Goal: Task Accomplishment & Management: Complete application form

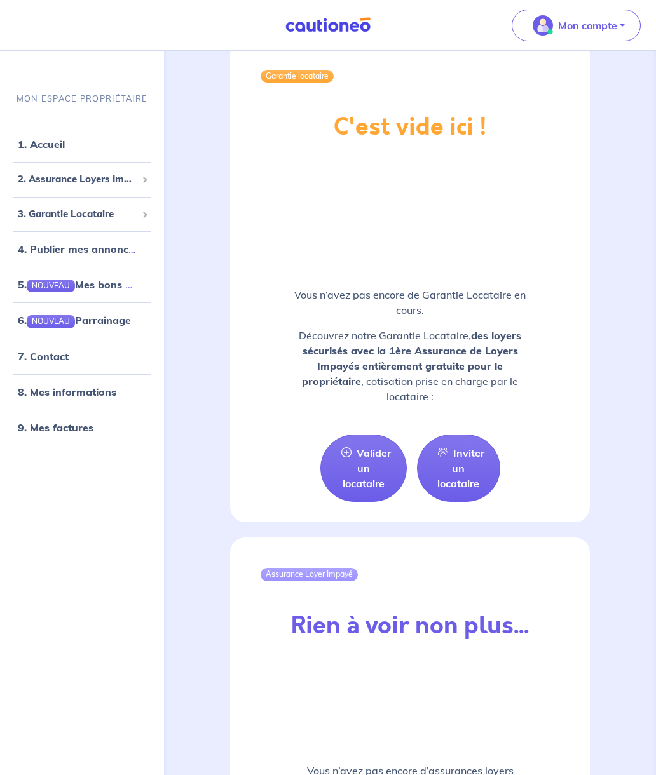
scroll to position [1412, 0]
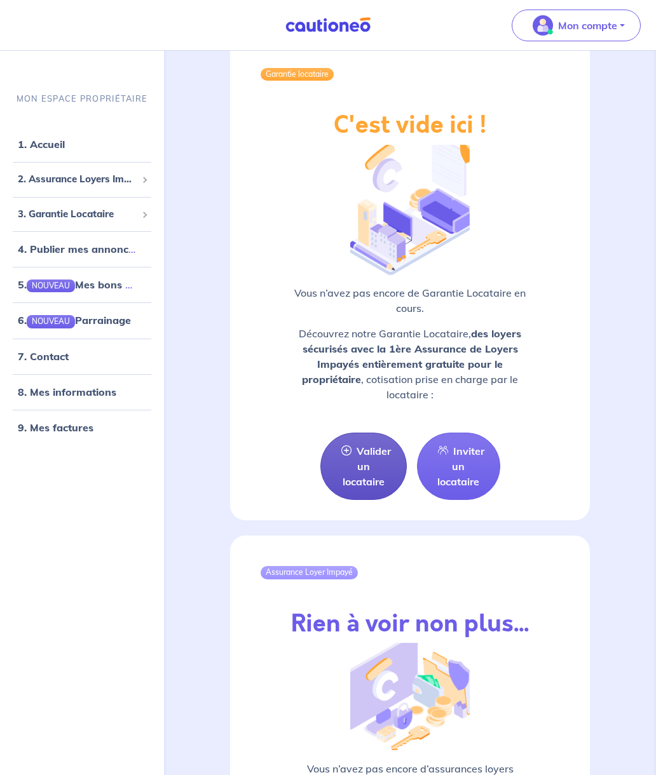
click at [353, 456] on link "Valider un locataire" at bounding box center [363, 466] width 86 height 67
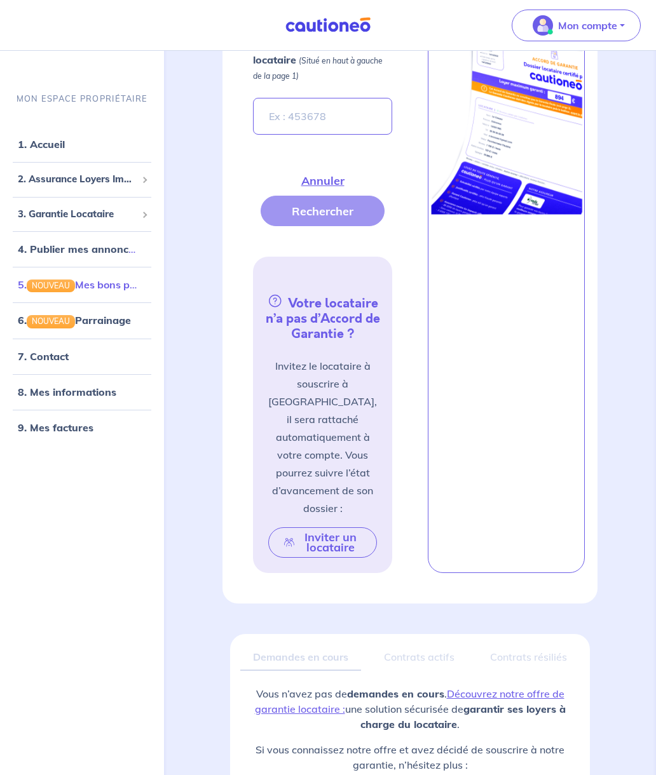
click at [105, 283] on link "5. NOUVEAU Mes bons plans" at bounding box center [84, 284] width 132 height 13
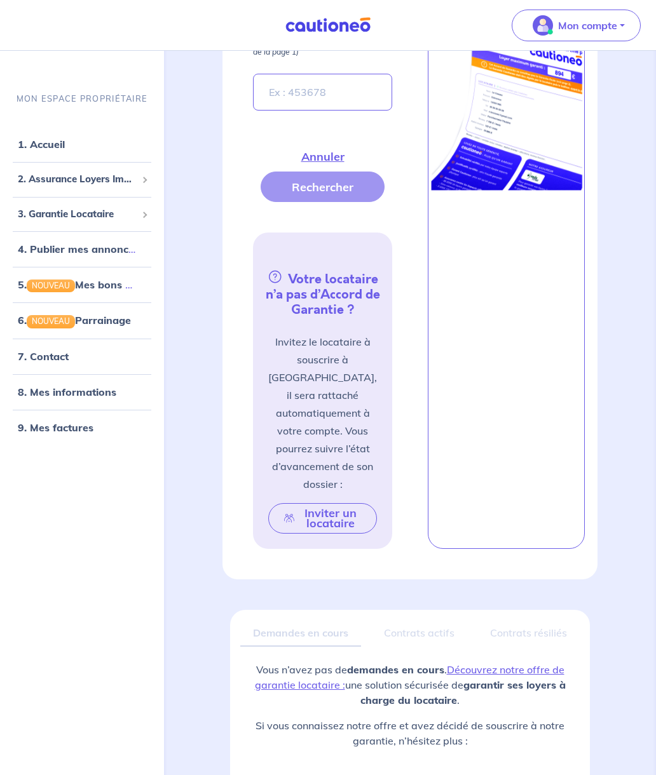
scroll to position [831, 0]
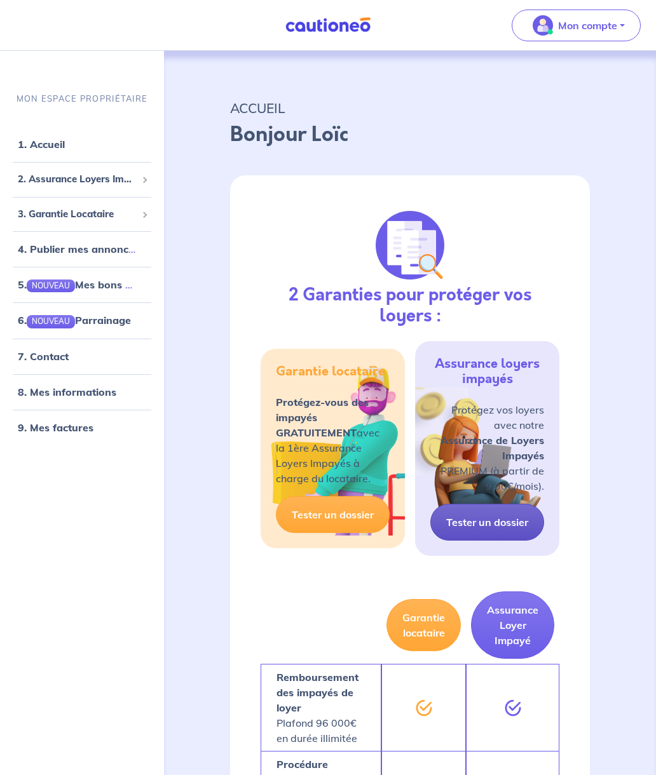
click at [501, 514] on link "Tester un dossier" at bounding box center [487, 522] width 114 height 37
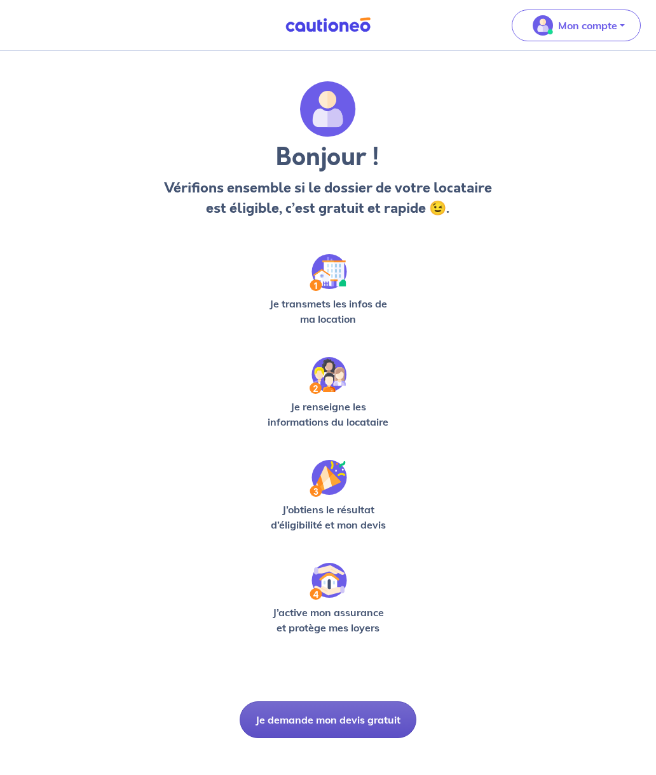
click at [366, 704] on button "Je demande mon devis gratuit" at bounding box center [327, 719] width 177 height 37
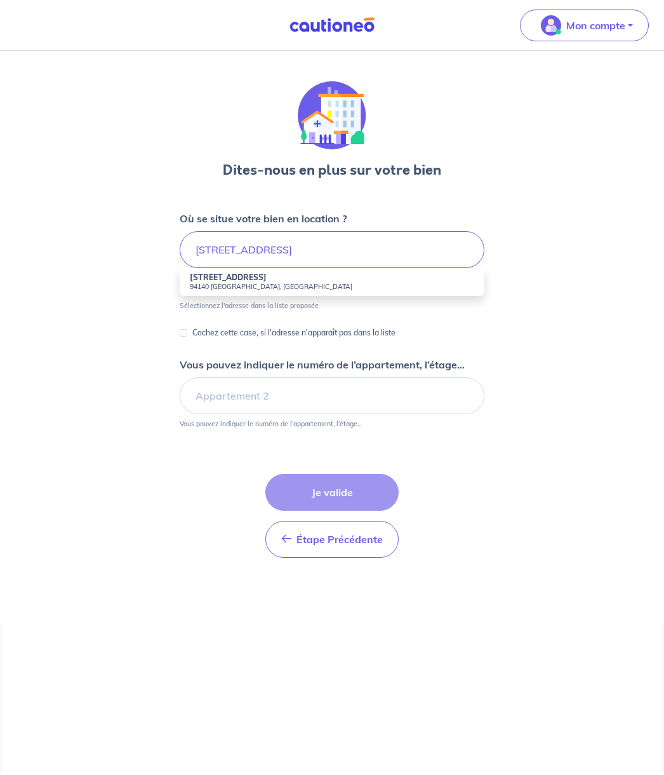
click at [248, 278] on strong "[STREET_ADDRESS]" at bounding box center [228, 278] width 77 height 10
type input "[STREET_ADDRESS]"
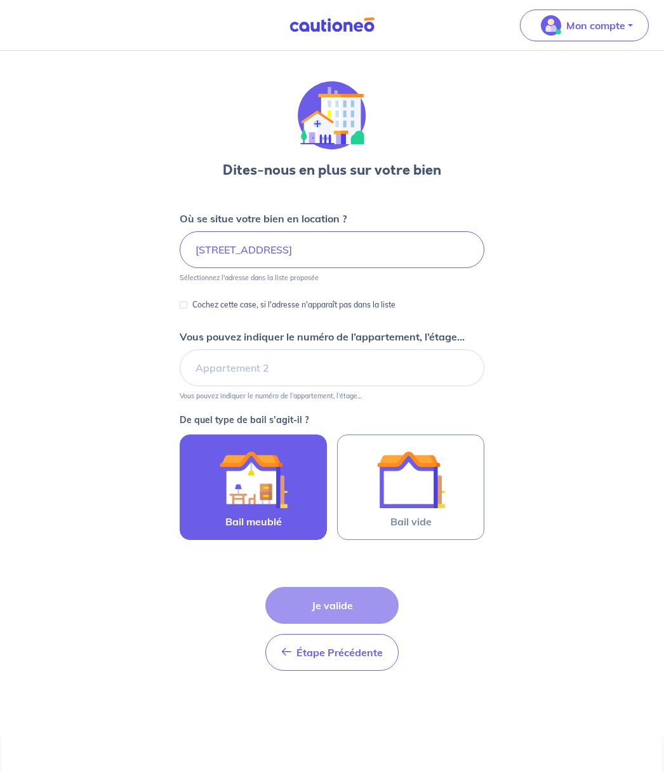
click at [267, 467] on img at bounding box center [253, 479] width 69 height 69
click at [0, 0] on input "Bail meublé" at bounding box center [0, 0] width 0 height 0
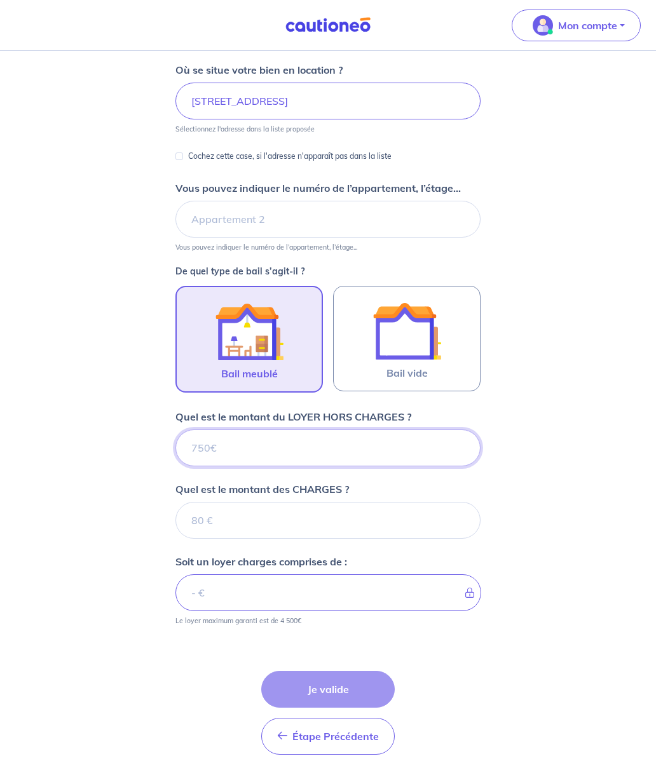
scroll to position [194, 0]
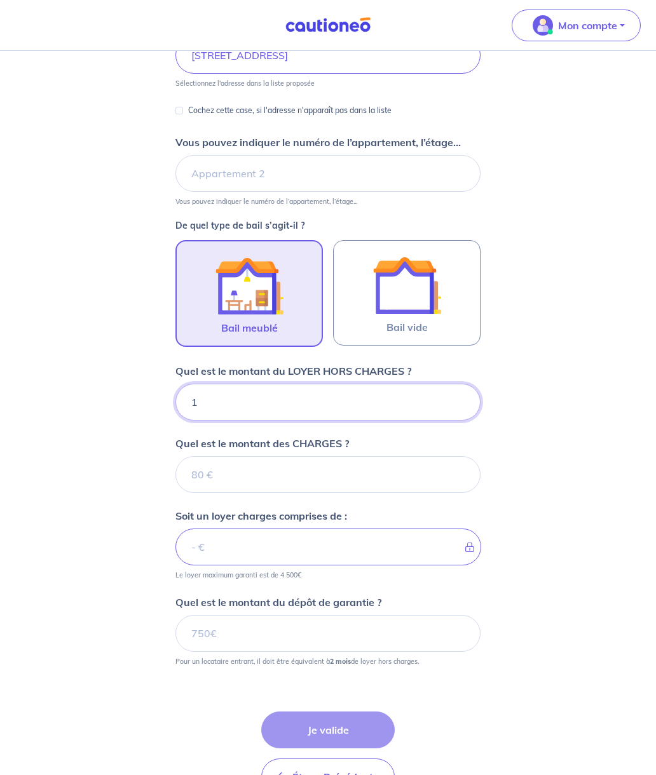
type input "11"
type input "1190"
type input "160"
type input "1350"
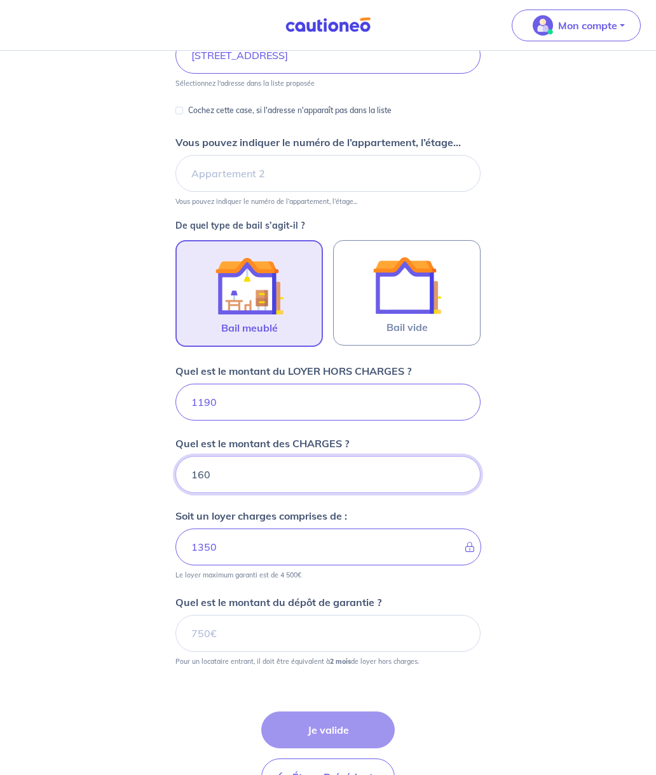
type input "160"
drag, startPoint x: 239, startPoint y: 391, endPoint x: 177, endPoint y: 394, distance: 61.7
click at [177, 394] on input "1190" at bounding box center [327, 402] width 305 height 37
drag, startPoint x: 222, startPoint y: 405, endPoint x: 165, endPoint y: 402, distance: 57.9
click at [165, 402] on div "Dites-nous en plus sur votre bien Où se situe votre bien en location ? [STREET_…" at bounding box center [328, 358] width 656 height 1005
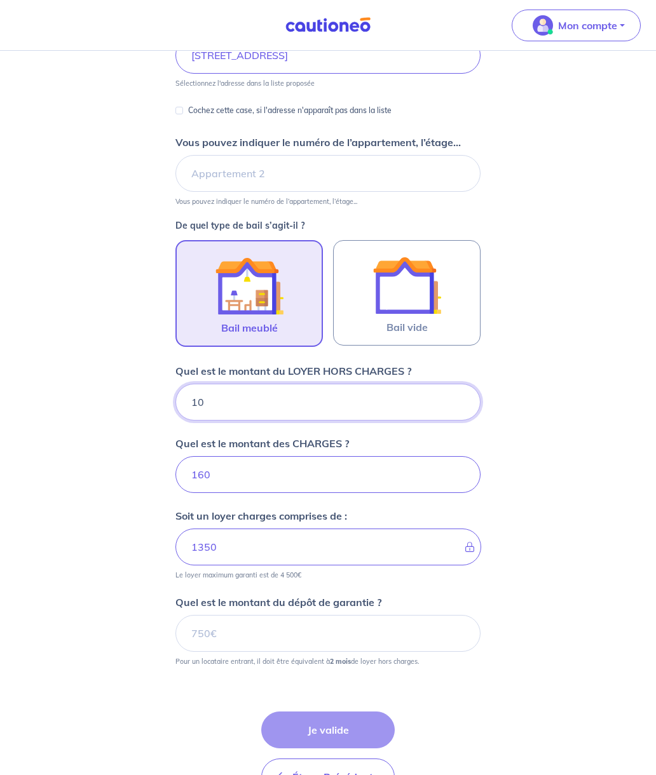
type input "105"
type input "161"
type input "1050"
type input "265"
type input "105"
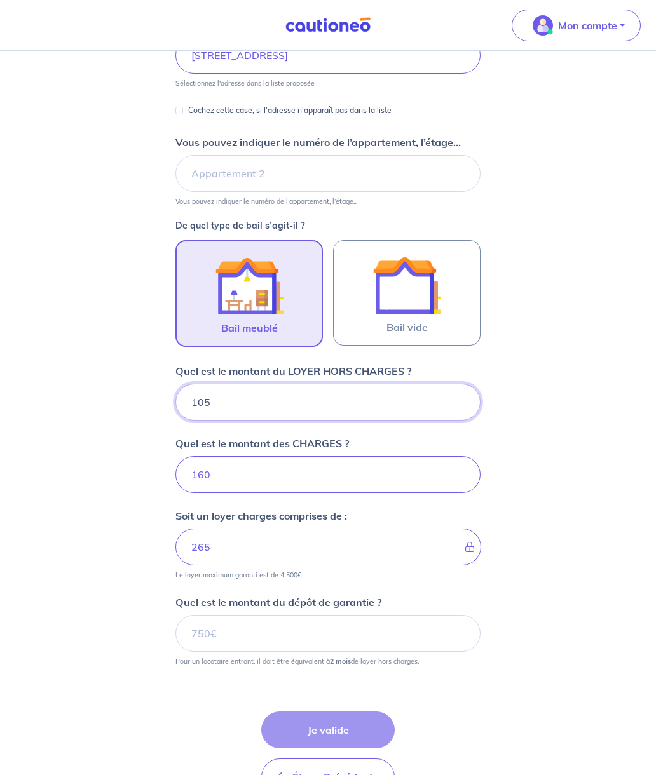
type input "1210"
type input "1060"
type input "1220"
type input "1040"
type input "1200"
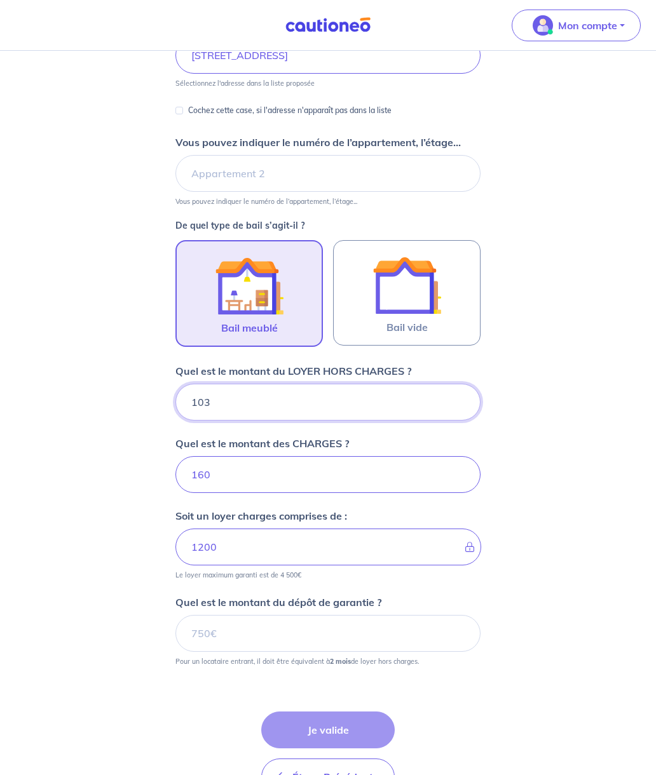
type input "1030"
type input "1190"
type input "1030"
click at [222, 637] on input "Quel est le montant du dépôt de garantie ?" at bounding box center [327, 633] width 305 height 37
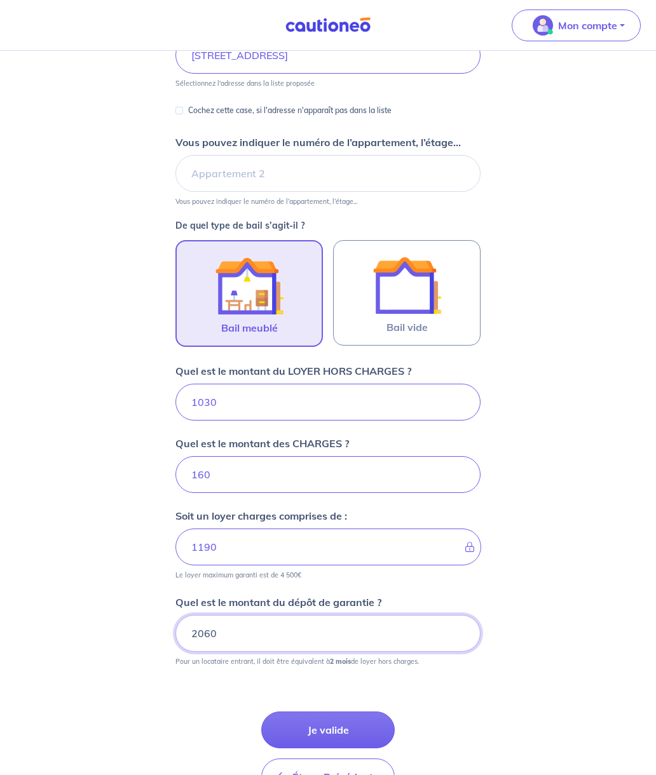
type input "2060"
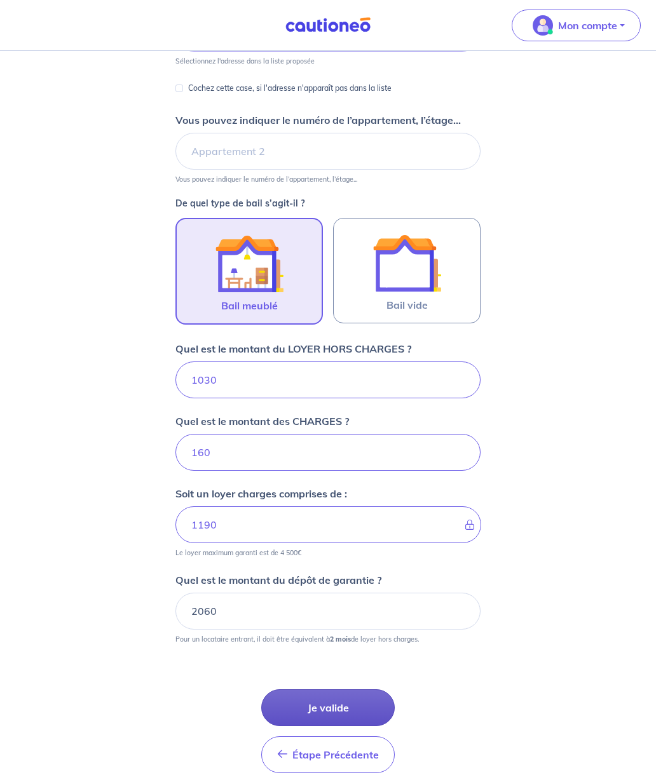
scroll to position [278, 0]
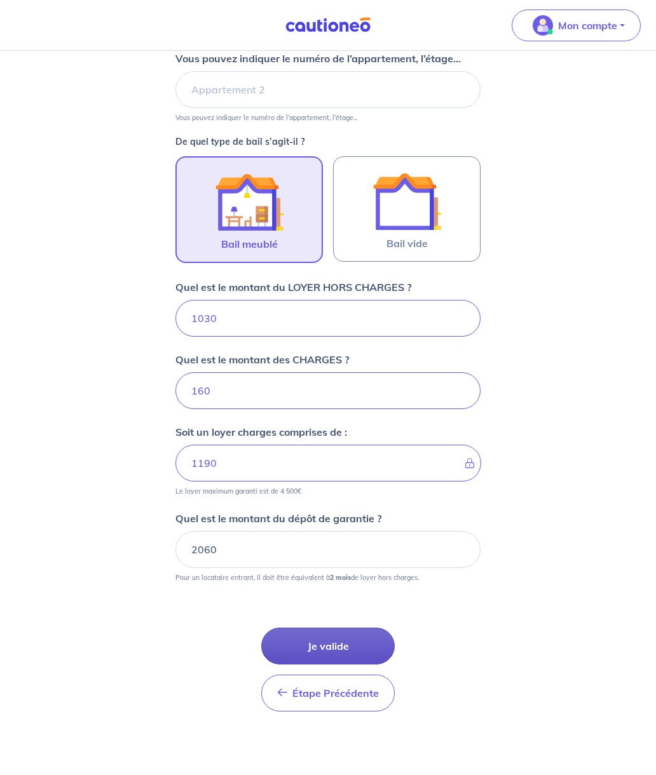
click at [339, 640] on button "Je valide" at bounding box center [327, 646] width 133 height 37
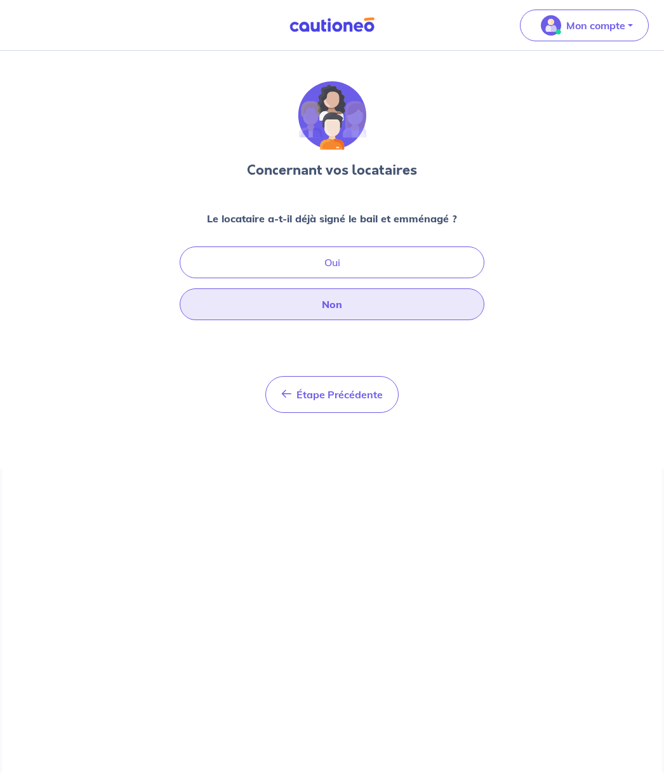
click at [279, 301] on button "Non" at bounding box center [332, 304] width 305 height 32
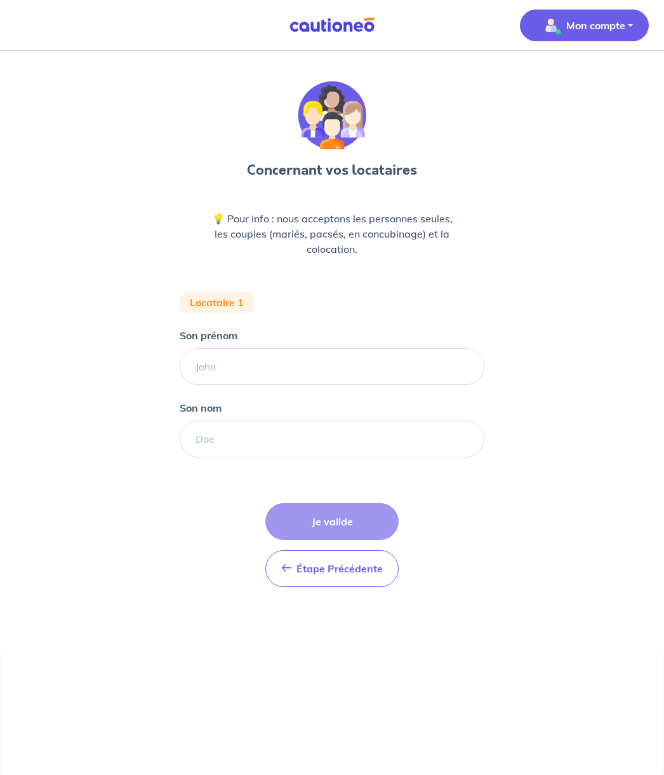
click at [581, 29] on p "Mon compte" at bounding box center [596, 25] width 59 height 15
click at [569, 81] on link "Mes informations" at bounding box center [572, 79] width 102 height 20
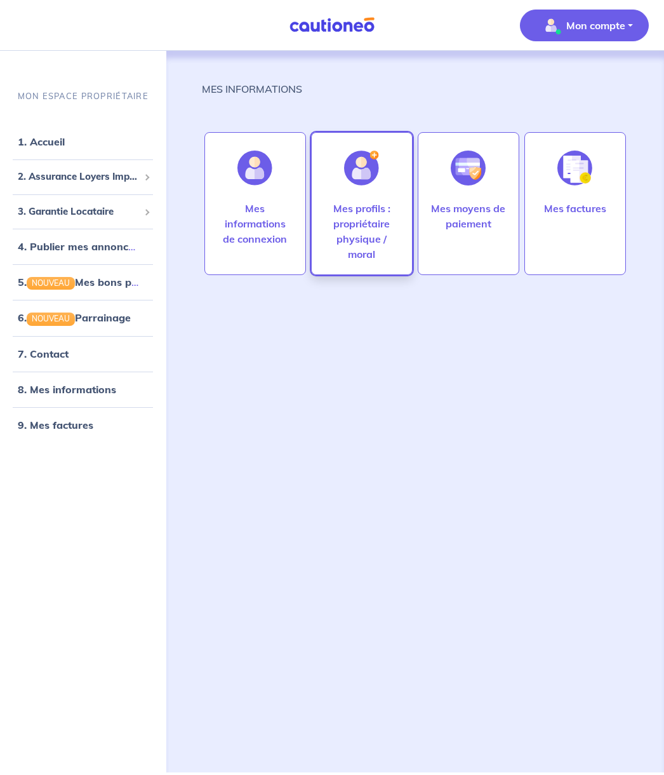
click at [329, 206] on p "Mes profils : propriétaire physique / moral" at bounding box center [362, 231] width 75 height 61
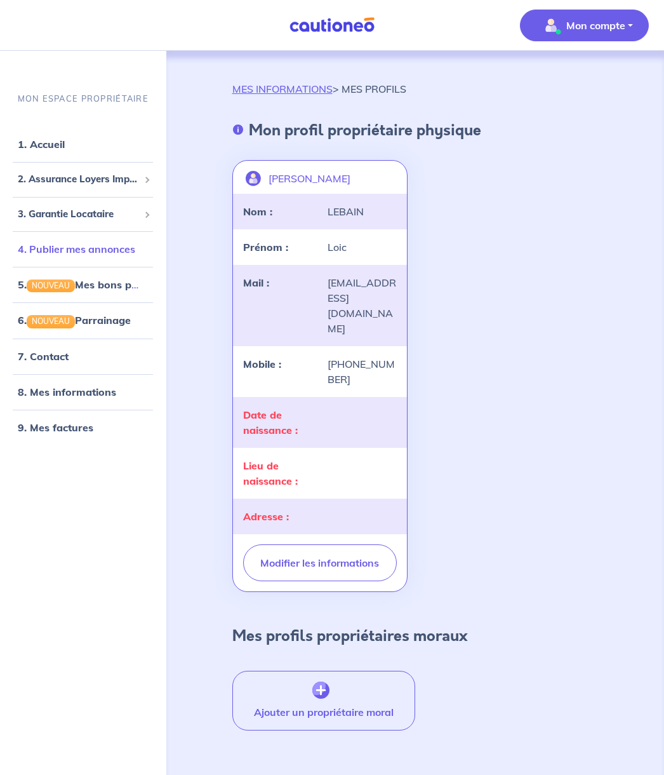
click at [112, 243] on link "4. Publier mes annonces" at bounding box center [77, 249] width 118 height 13
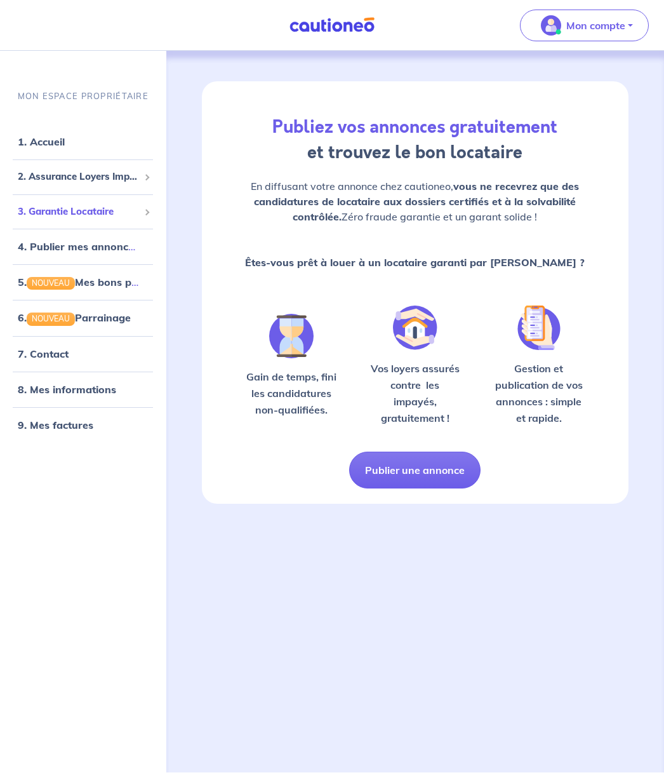
click at [111, 212] on span "3. Garantie Locataire" at bounding box center [78, 212] width 121 height 15
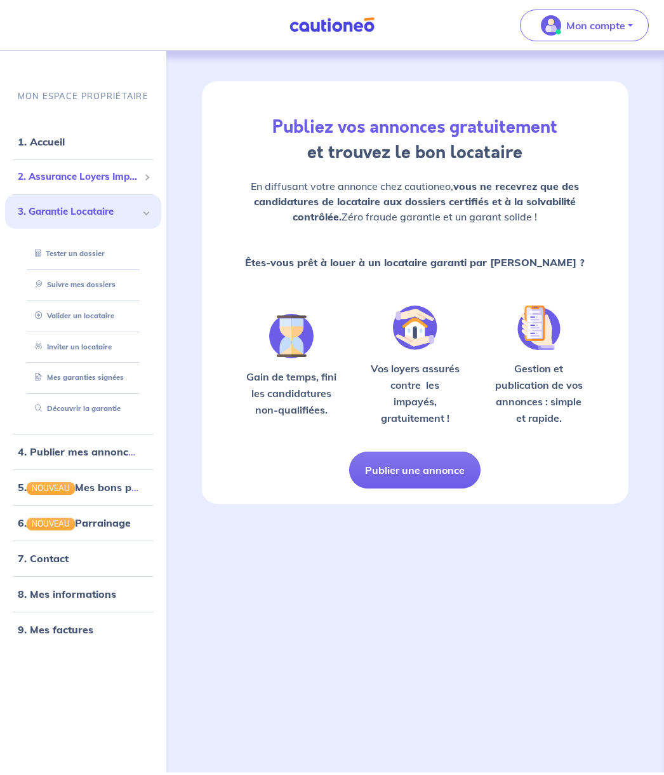
click at [88, 167] on div "2. Assurance Loyers Impayés" at bounding box center [83, 177] width 156 height 25
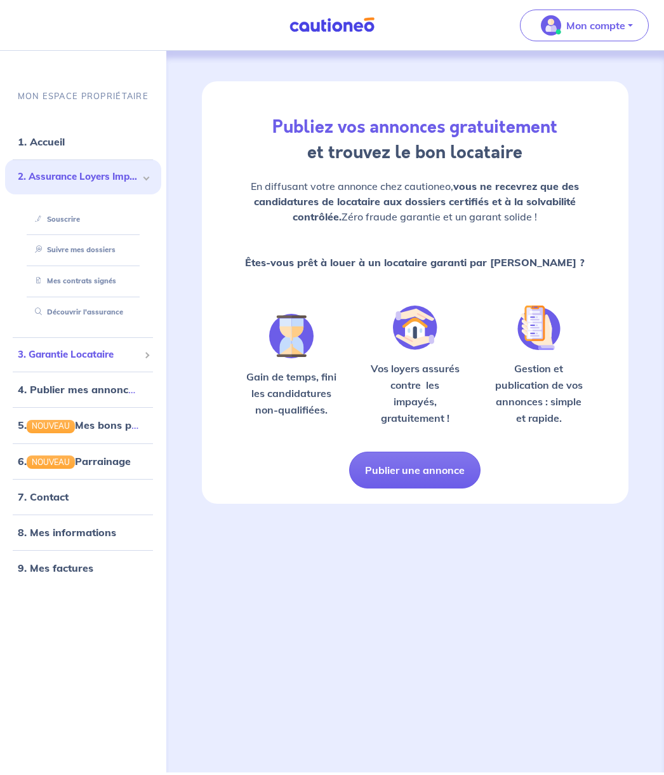
click at [53, 354] on span "3. Garantie Locataire" at bounding box center [78, 354] width 121 height 15
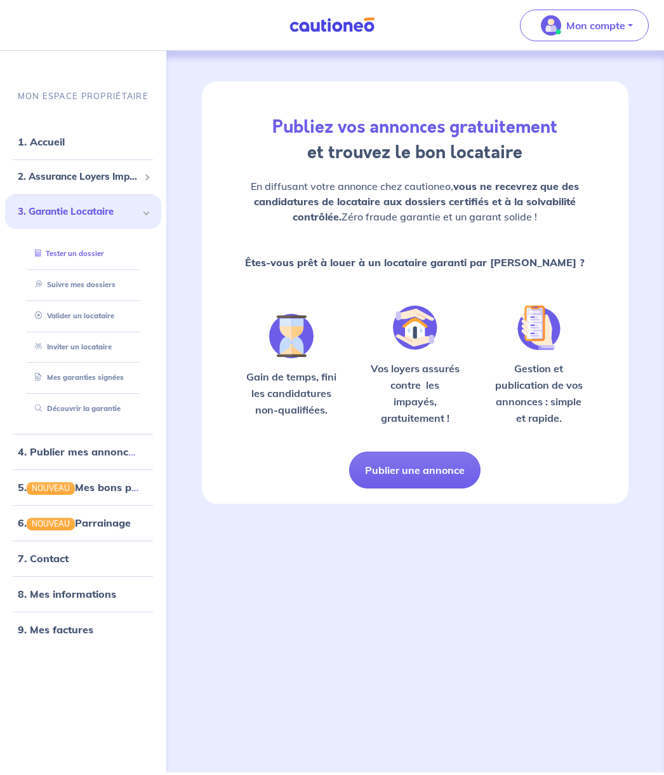
click at [51, 249] on link "Tester un dossier" at bounding box center [67, 253] width 74 height 9
